Goal: Navigation & Orientation: Find specific page/section

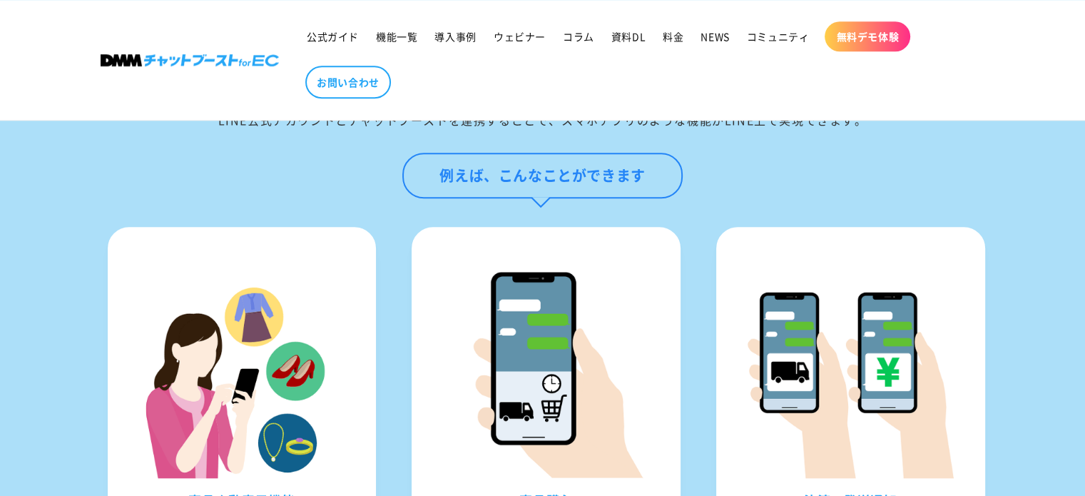
scroll to position [1329, 0]
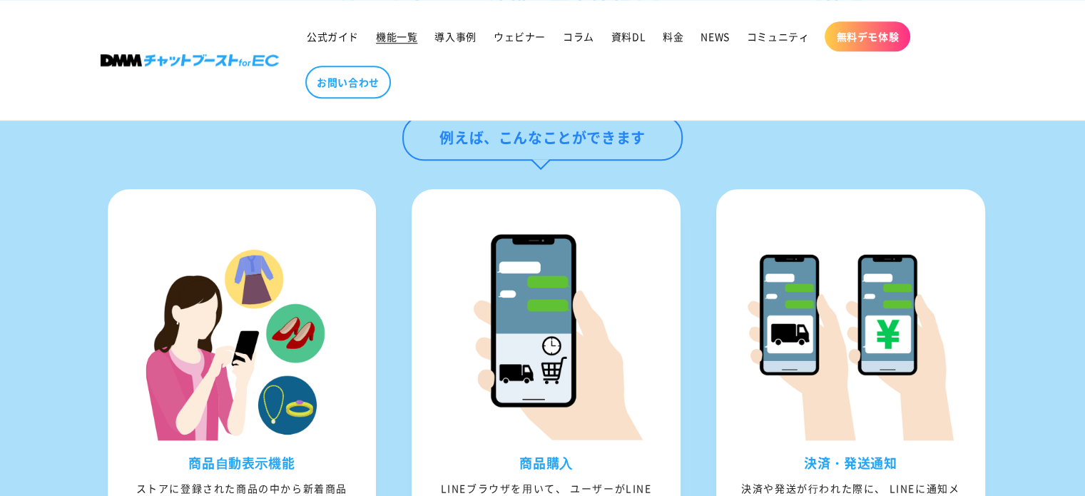
click at [390, 36] on span "機能一覧" at bounding box center [396, 36] width 41 height 13
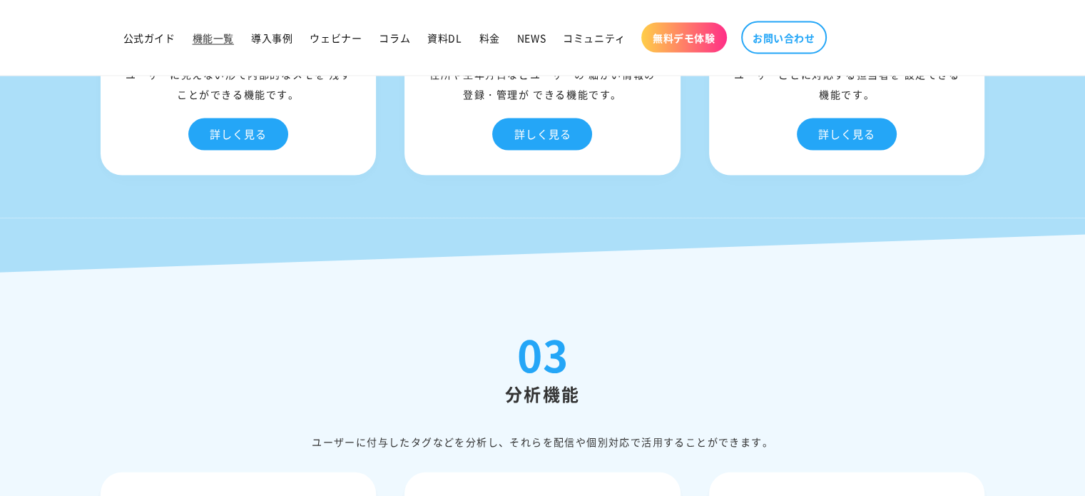
scroll to position [3140, 0]
